Goal: Transaction & Acquisition: Book appointment/travel/reservation

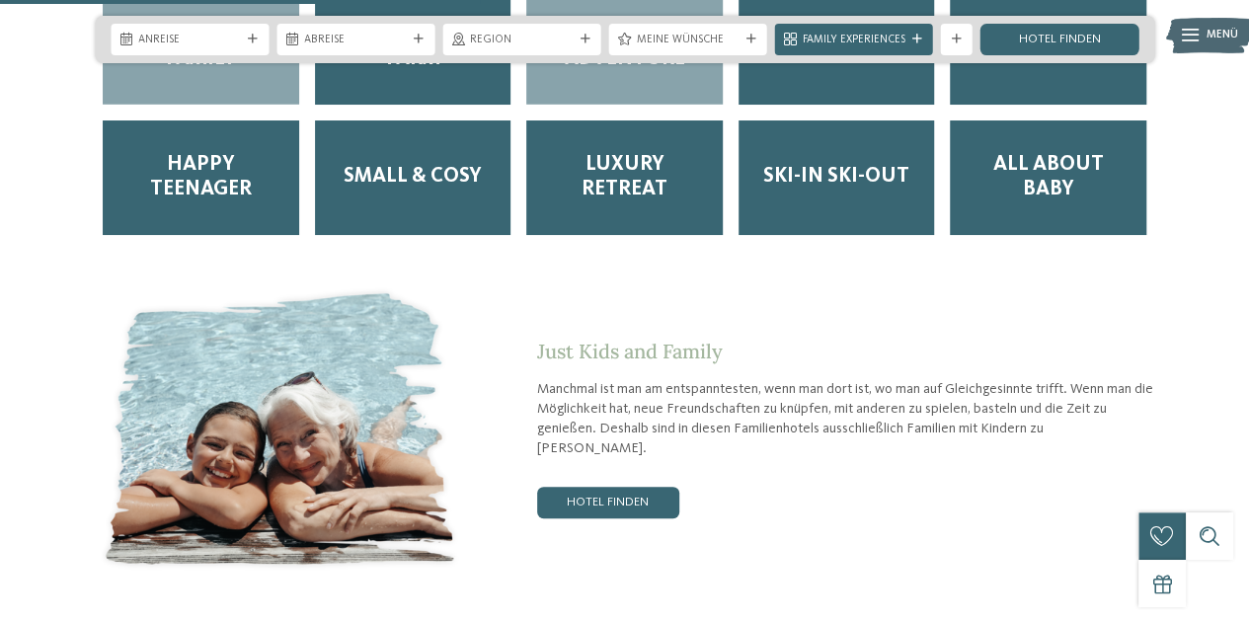
scroll to position [2469, 0]
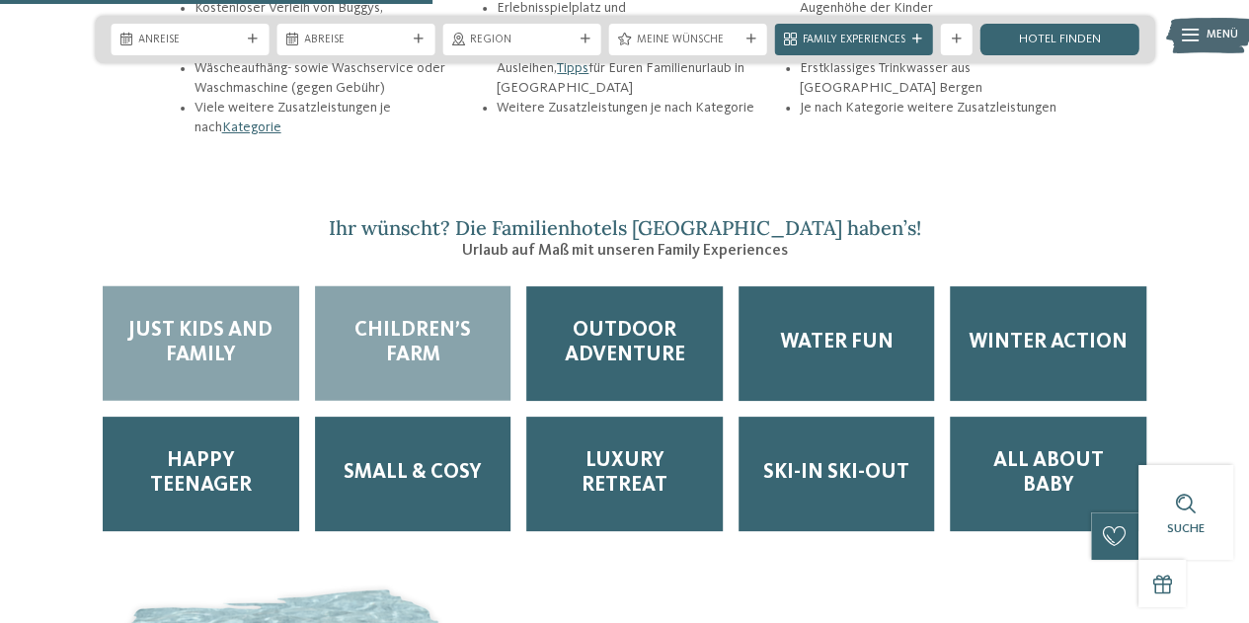
click at [492, 319] on span "Children’s Farm" at bounding box center [413, 343] width 165 height 49
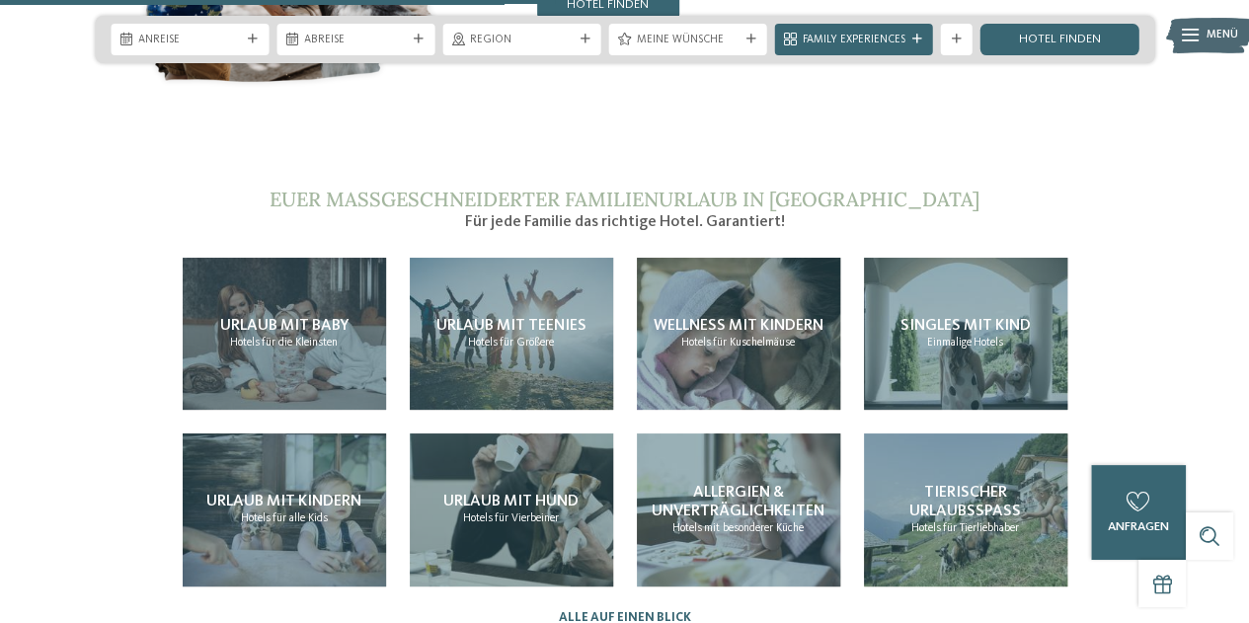
scroll to position [3259, 0]
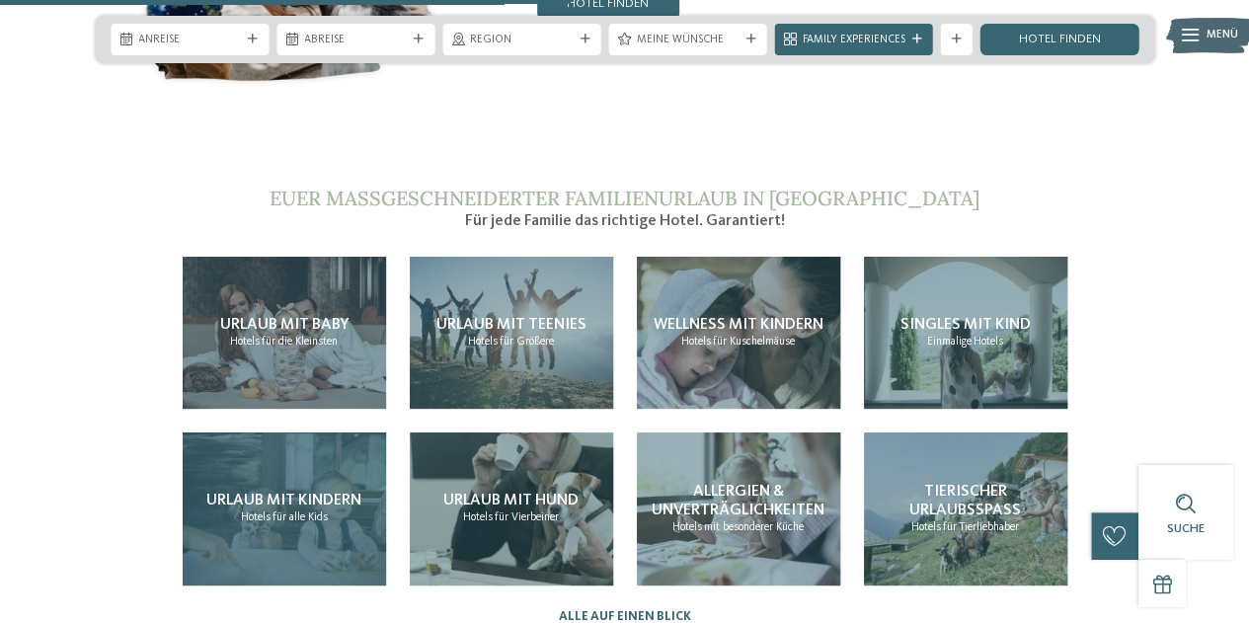
click at [323, 433] on div "Urlaub mit Kindern Hotels für alle Kids" at bounding box center [284, 509] width 203 height 153
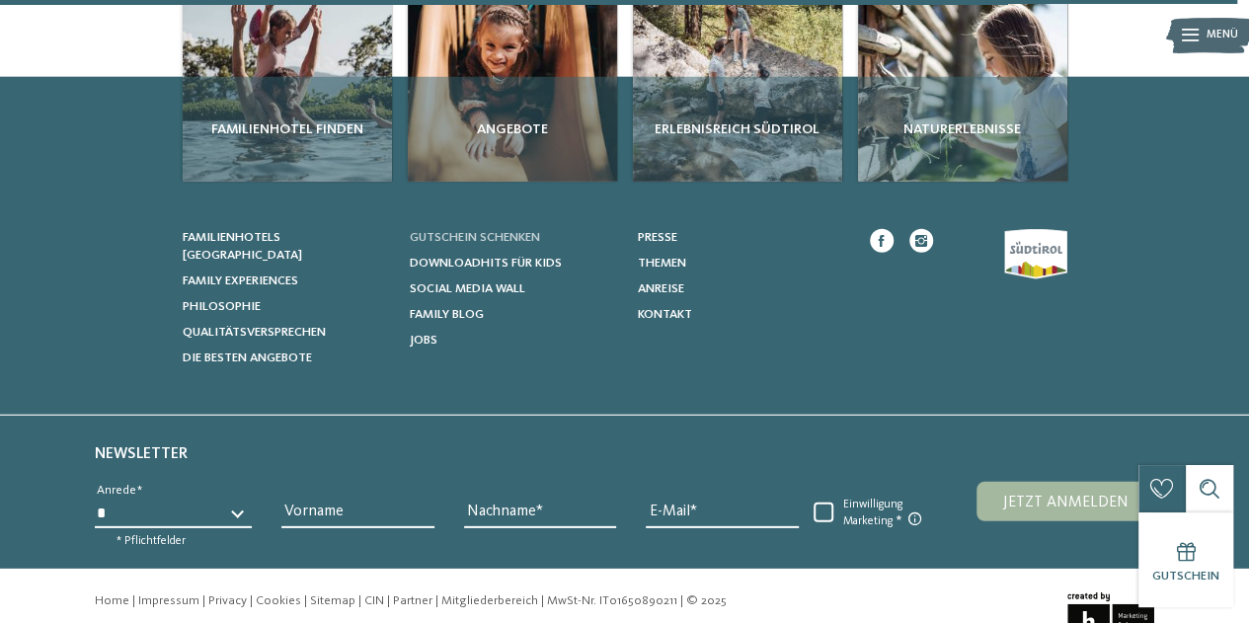
scroll to position [2513, 0]
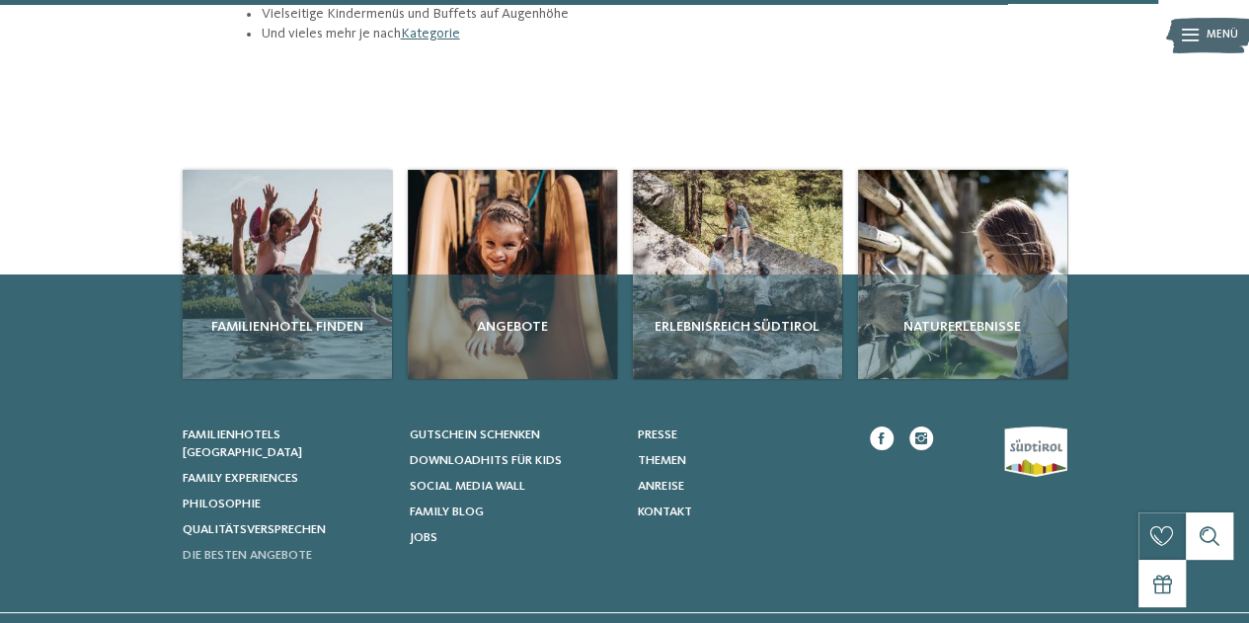
click at [271, 549] on span "Die besten Angebote" at bounding box center [247, 555] width 129 height 13
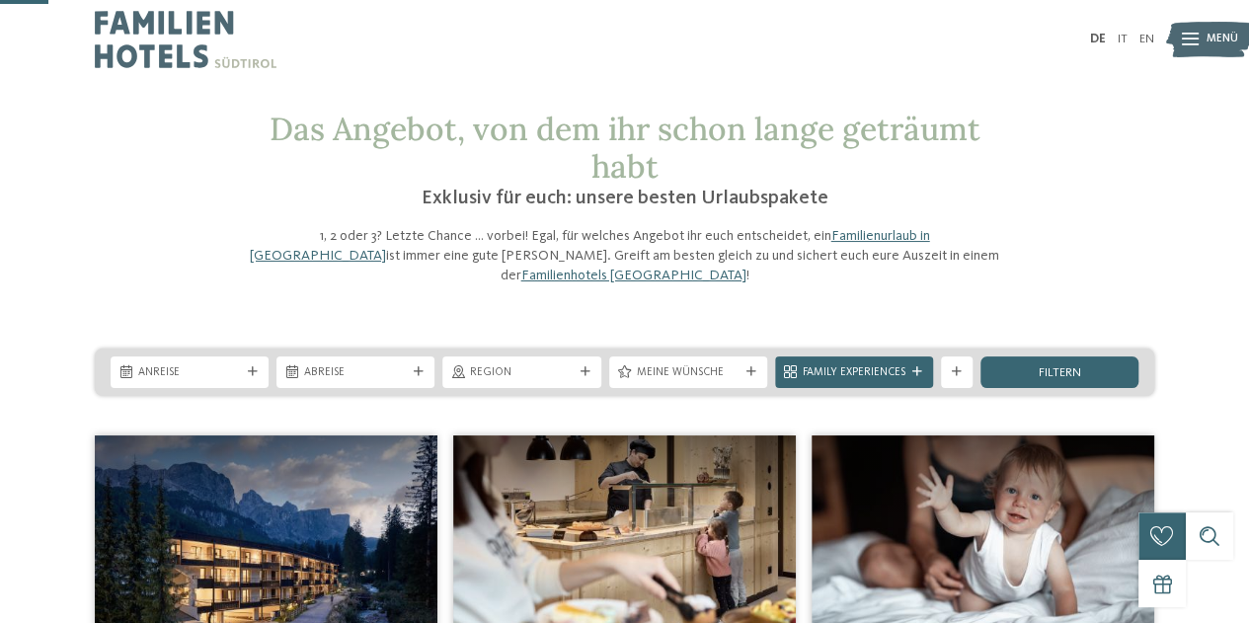
scroll to position [198, 0]
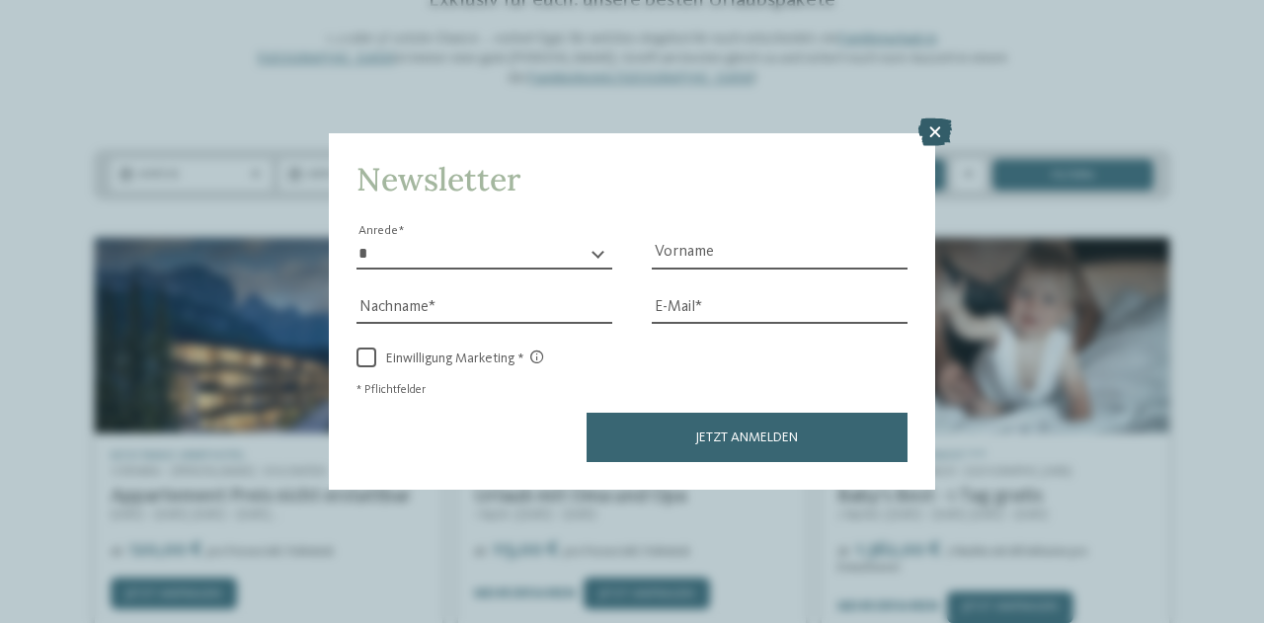
click at [932, 123] on icon at bounding box center [936, 133] width 34 height 28
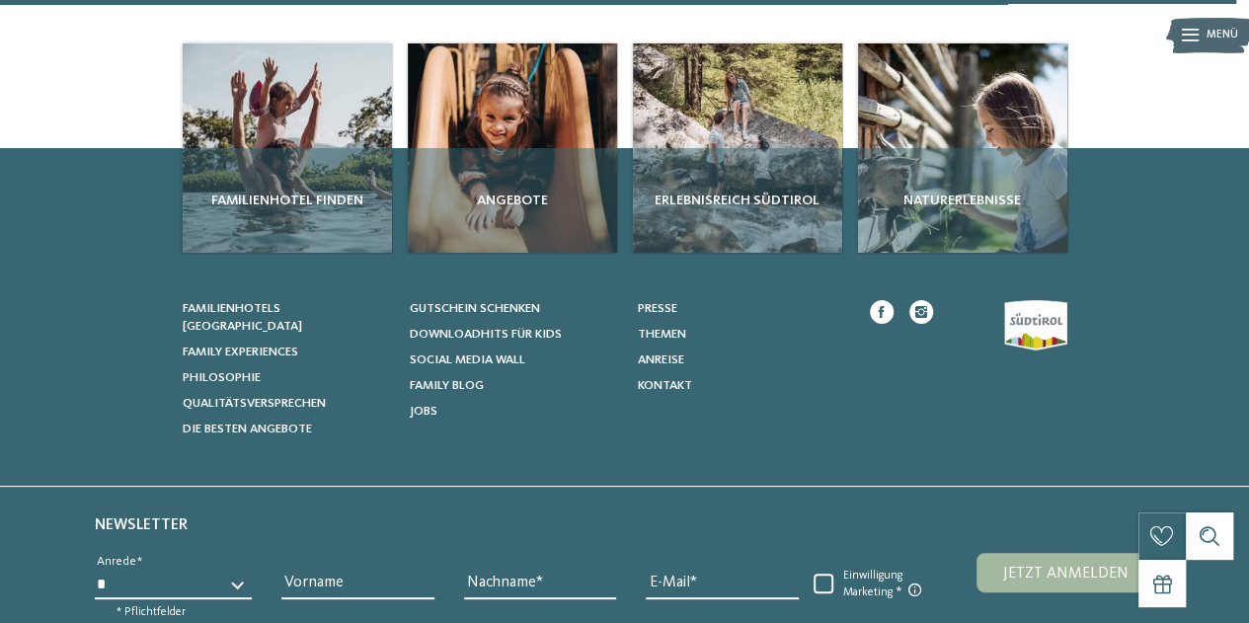
scroll to position [1521, 0]
